Goal: Task Accomplishment & Management: Complete application form

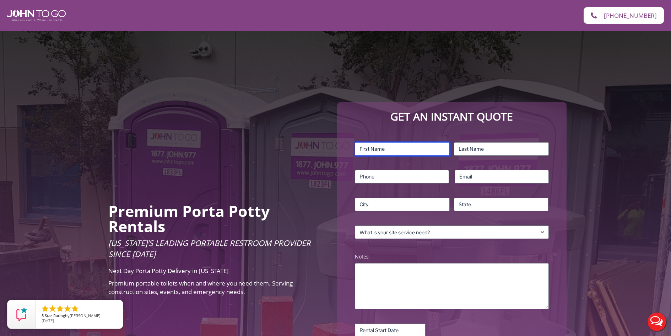
click at [374, 151] on input "First" at bounding box center [402, 149] width 95 height 14
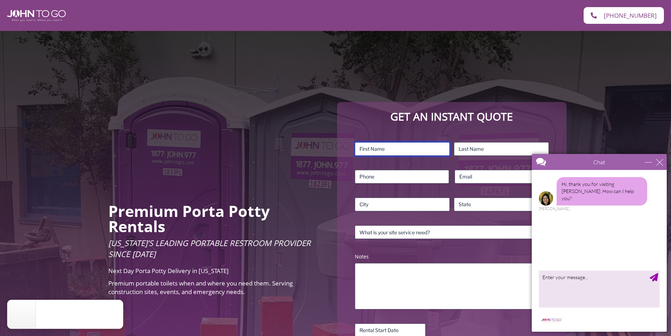
type input "ruben"
type input "perez"
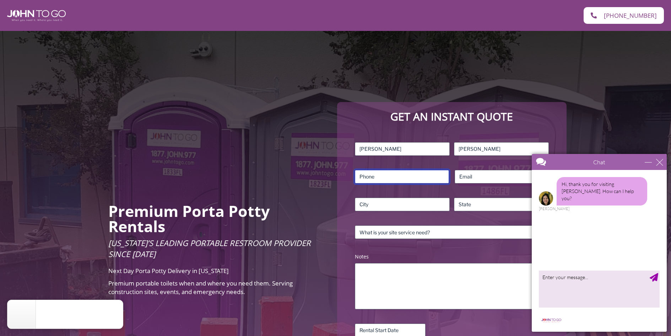
type input "9176807011"
type input "1ruben.perez@gmail.com"
type input "Estero"
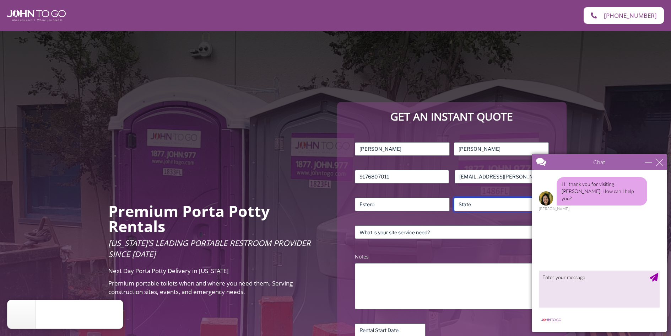
type input "FL"
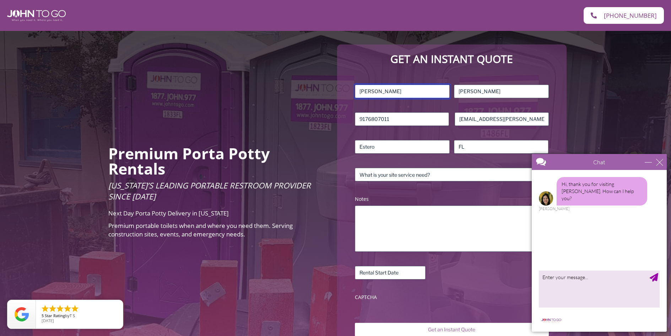
scroll to position [71, 0]
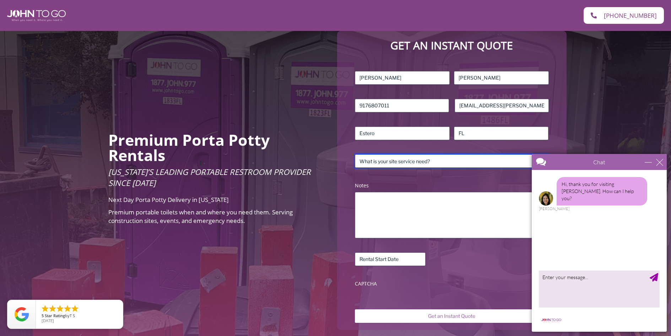
click at [435, 160] on select "What is your site service need? Consumer Construction – Commercial Construction…" at bounding box center [452, 161] width 194 height 14
select select "Event"
click at [355, 154] on select "What is your site service need? Consumer Construction – Commercial Construction…" at bounding box center [452, 161] width 194 height 14
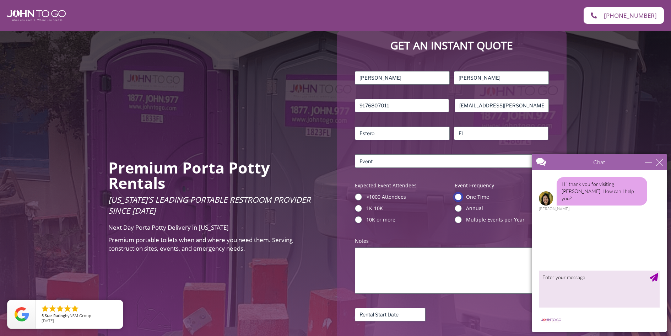
click at [459, 198] on input "One Time" at bounding box center [458, 196] width 7 height 7
radio input "true"
click at [358, 209] on input "1K-10K" at bounding box center [358, 208] width 7 height 7
radio input "true"
click at [383, 253] on textarea "Notes (Required)" at bounding box center [452, 270] width 194 height 46
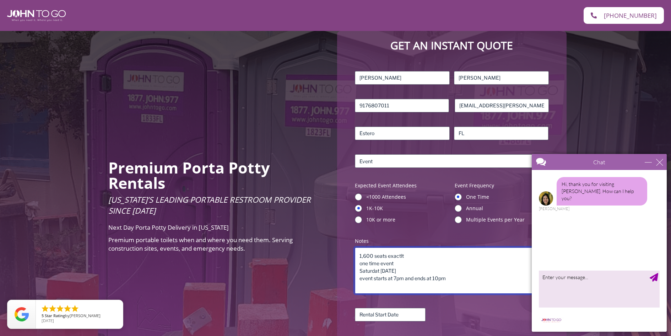
click at [380, 270] on textarea "1,600 seats exactlt one time event Saturdat March 14th event starts at 7pm and …" at bounding box center [452, 270] width 194 height 46
click at [403, 258] on textarea "1,600 seats exactlt one time event Saturday March 14th event starts at 7pm and …" at bounding box center [452, 270] width 194 height 46
click at [403, 265] on textarea "1,600 seats exactly one time event Saturday March 14th event starts at 7pm and …" at bounding box center [452, 270] width 194 height 46
click at [414, 272] on textarea "1,600 seats exactly one time event Saturday March 14th event starts at 7pm and …" at bounding box center [452, 270] width 194 height 46
click at [454, 277] on textarea "1,600 seats exactly one time event Saturday March 14th event starts at 7pm and …" at bounding box center [452, 270] width 194 height 46
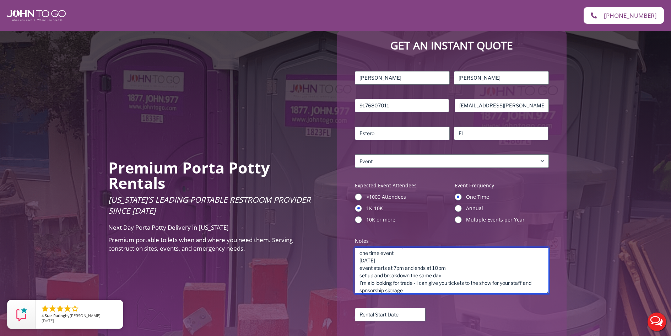
scroll to position [0, 0]
click at [371, 283] on textarea "1,600 seats exactly one time event Saturday March 14th event starts at 7pm and …" at bounding box center [452, 270] width 194 height 46
click at [406, 284] on textarea "1,600 seats exactly one time event Saturday March 14th event starts at 7pm and …" at bounding box center [452, 270] width 194 height 46
drag, startPoint x: 398, startPoint y: 292, endPoint x: 389, endPoint y: 292, distance: 8.9
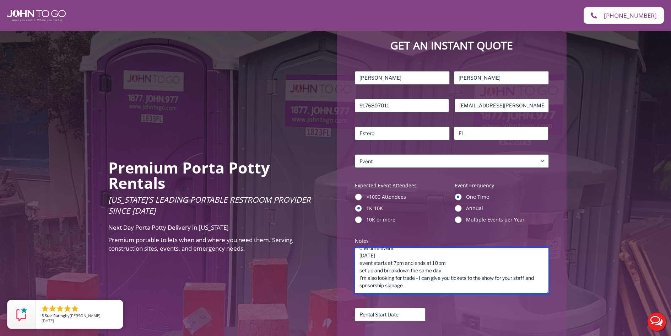
click at [389, 292] on textarea "1,600 seats exactly one time event Saturday March 14th event starts at 7pm and …" at bounding box center [452, 270] width 194 height 46
click at [366, 288] on textarea "1,600 seats exactly one time event Saturday March 14th event starts at 7pm and …" at bounding box center [452, 270] width 194 height 46
click at [401, 285] on textarea "1,600 seats exactly one time event Saturday March 14th event starts at 7pm and …" at bounding box center [452, 270] width 194 height 46
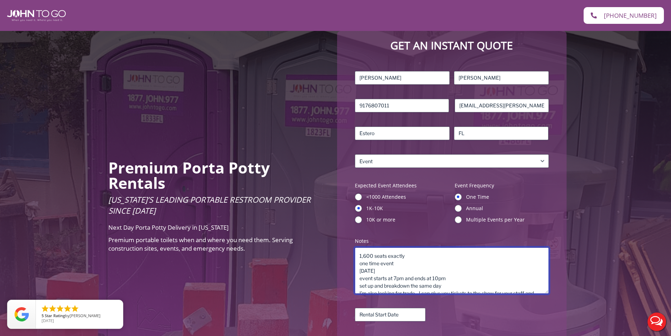
drag, startPoint x: 420, startPoint y: 285, endPoint x: 360, endPoint y: 248, distance: 70.3
click at [360, 248] on textarea "1,600 seats exactly one time event Saturday March 14th event starts at 7pm and …" at bounding box center [452, 270] width 194 height 46
click at [412, 258] on textarea "1,600 seats exactly one time event Saturday March 14th event starts at 7pm and …" at bounding box center [452, 270] width 194 height 46
drag, startPoint x: 415, startPoint y: 254, endPoint x: 354, endPoint y: 254, distance: 61.1
click at [354, 254] on div "Name (Required) ruben First perez Last Phone (Required) 9176807011 Email (Requi…" at bounding box center [452, 209] width 201 height 282
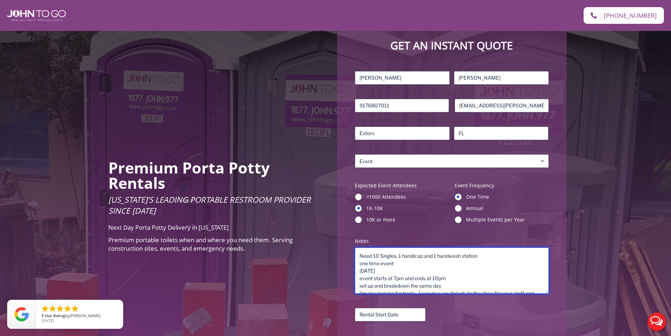
scroll to position [15, 0]
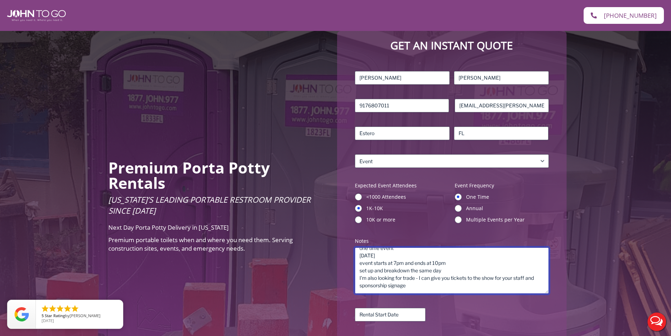
drag, startPoint x: 360, startPoint y: 257, endPoint x: 429, endPoint y: 299, distance: 80.1
click at [429, 299] on div "Name (Required) ruben First perez Last Phone (Required) 9176807011 Email (Requi…" at bounding box center [452, 209] width 201 height 282
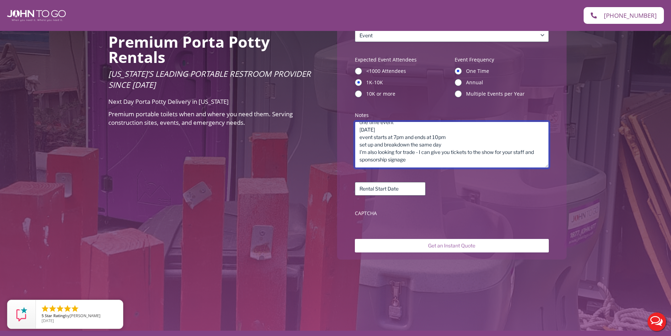
scroll to position [213, 0]
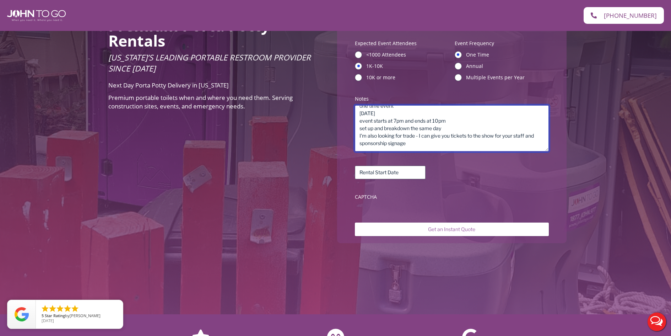
type textarea "Need 10 Singles, 1 handicap and 1 handwash station one time event Saturday Marc…"
click at [345, 190] on div "Name (Required) ruben First perez Last Phone (Required) 9176807011 Email (Requi…" at bounding box center [451, 66] width 215 height 296
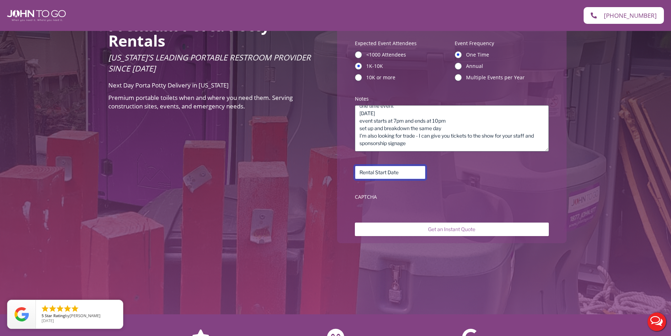
click at [382, 175] on input "Rental Start Date (Required)" at bounding box center [390, 173] width 71 height 14
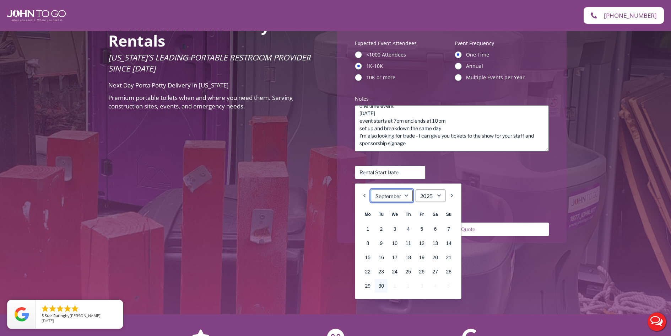
click at [407, 195] on select "January February March April May June July August September October November De…" at bounding box center [392, 195] width 42 height 12
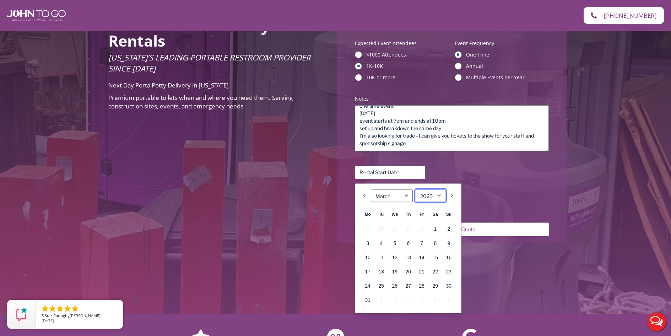
click at [431, 197] on select "1925 1926 1927 1928 1929 1930 1931 1932 1933 1934 1935 1936 1937 1938 1939 1940…" at bounding box center [431, 195] width 30 height 12
click at [438, 195] on select "1925 1926 1927 1928 1929 1930 1931 1932 1933 1934 1935 1936 1937 1938 1939 1940…" at bounding box center [431, 195] width 30 height 12
click at [437, 256] on link "14" at bounding box center [435, 258] width 13 height 14
type input "03/14/2026"
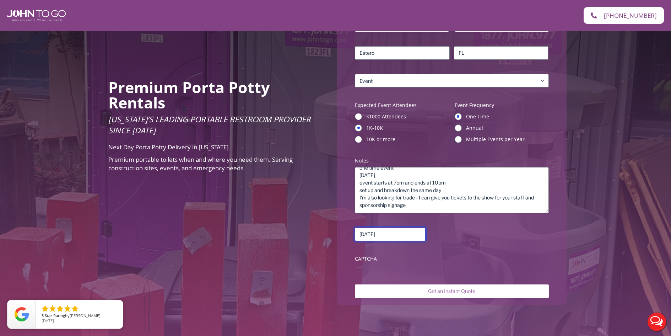
scroll to position [142, 0]
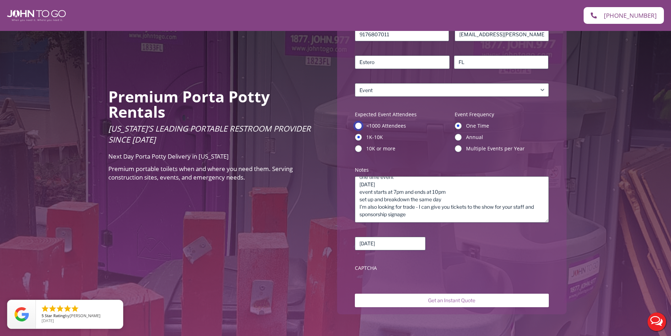
click at [358, 128] on input "<1000 Attendees" at bounding box center [358, 125] width 7 height 7
radio input "true"
click at [356, 138] on input "1K-10K" at bounding box center [358, 137] width 7 height 7
radio input "true"
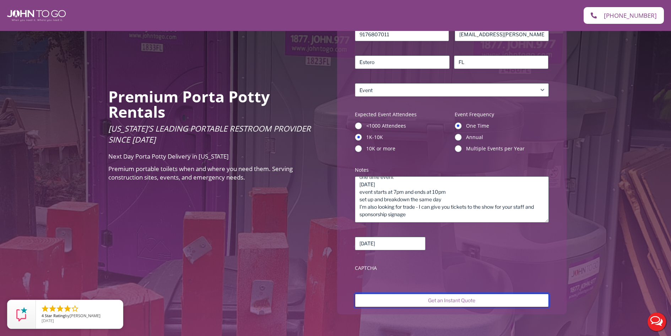
click at [441, 300] on input "Get an Instant Quote" at bounding box center [452, 301] width 194 height 14
